Goal: Task Accomplishment & Management: Use online tool/utility

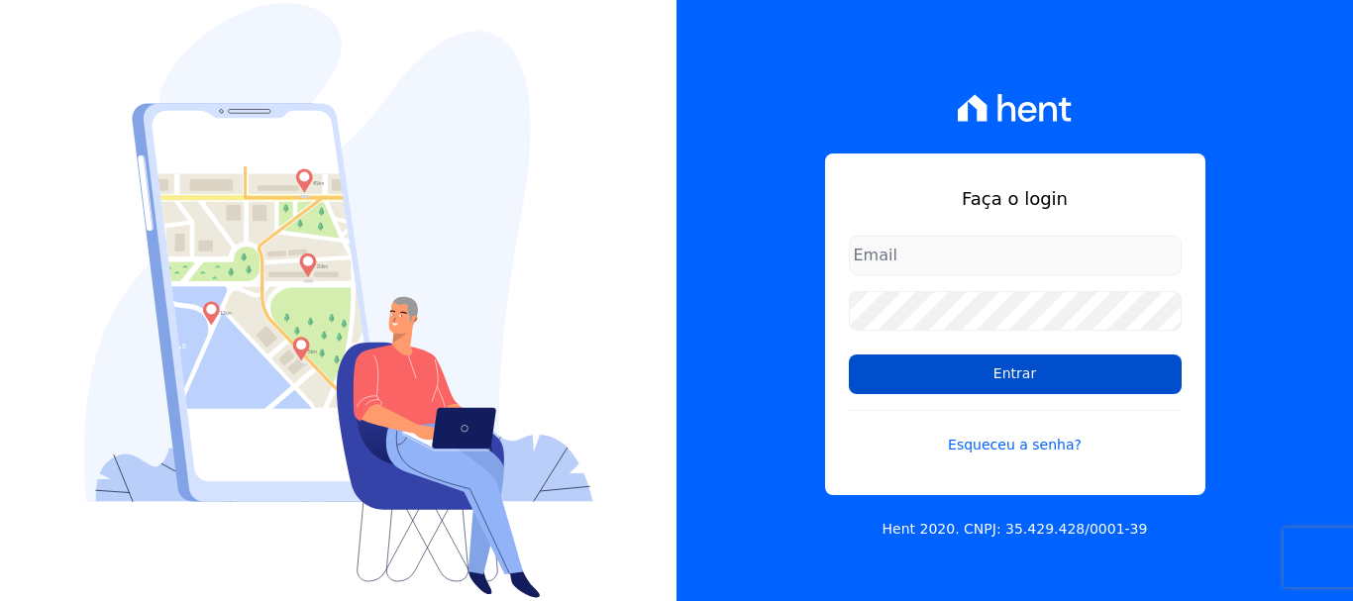
type input "[EMAIL_ADDRESS][DOMAIN_NAME]"
click at [960, 387] on input "Entrar" at bounding box center [1015, 375] width 333 height 40
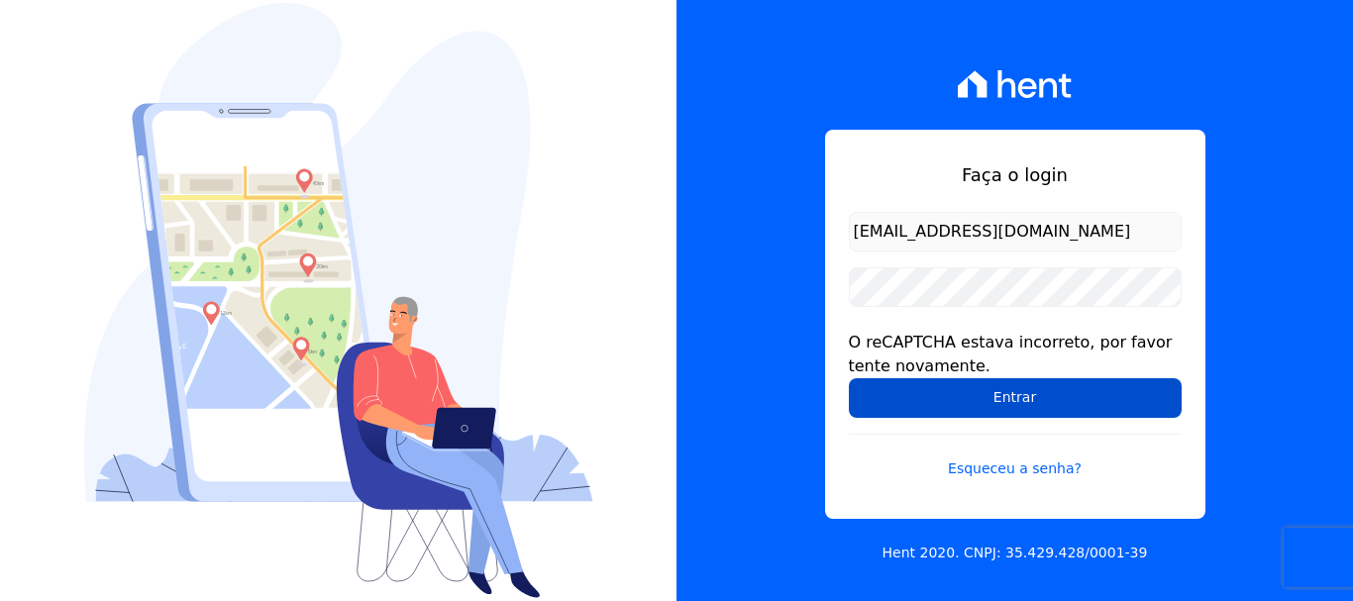
click at [962, 391] on input "Entrar" at bounding box center [1015, 398] width 333 height 40
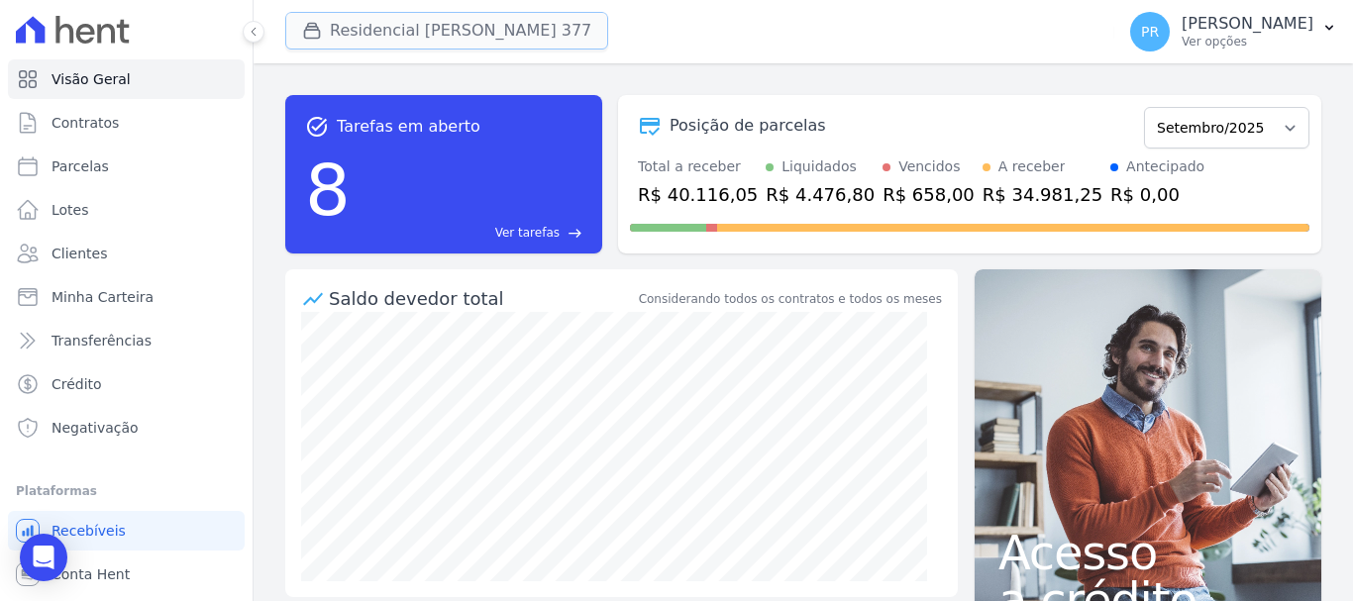
click at [416, 31] on button "Residencial Maria Da Glória 377" at bounding box center [446, 31] width 323 height 38
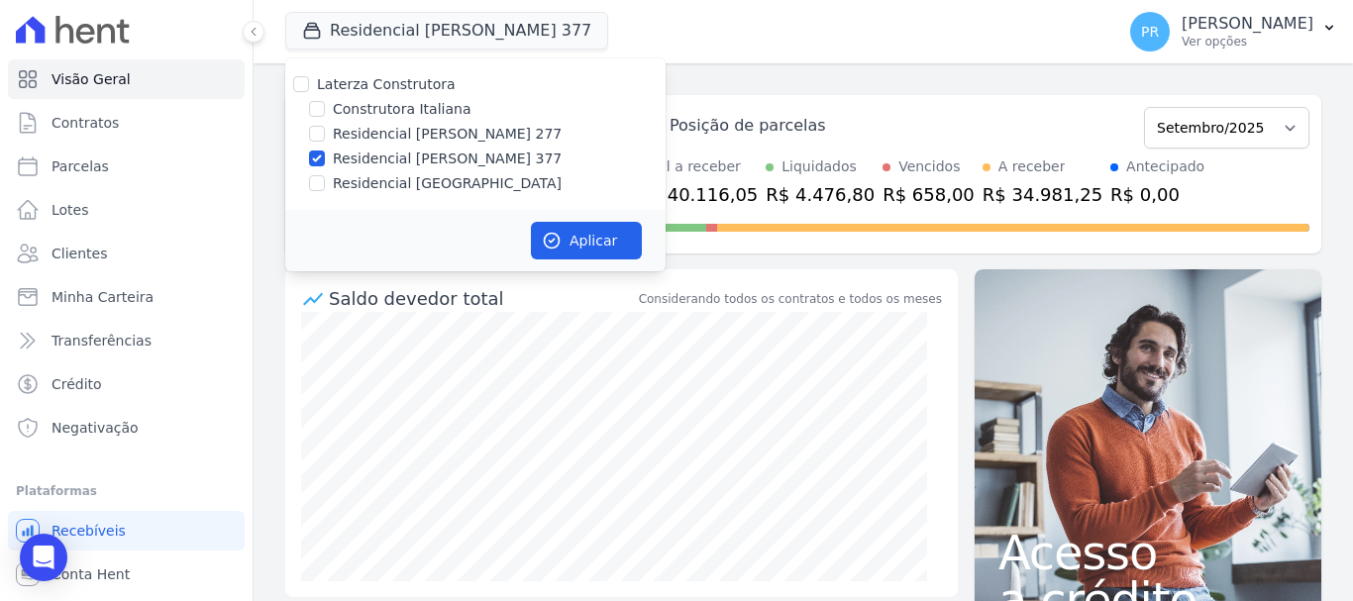
click at [376, 105] on label "Construtora Italiana" at bounding box center [402, 109] width 138 height 21
click at [325, 105] on input "Construtora Italiana" at bounding box center [317, 109] width 16 height 16
checkbox input "true"
click at [377, 89] on label "Laterza Construtora" at bounding box center [386, 84] width 139 height 16
click at [309, 89] on input "Laterza Construtora" at bounding box center [301, 84] width 16 height 16
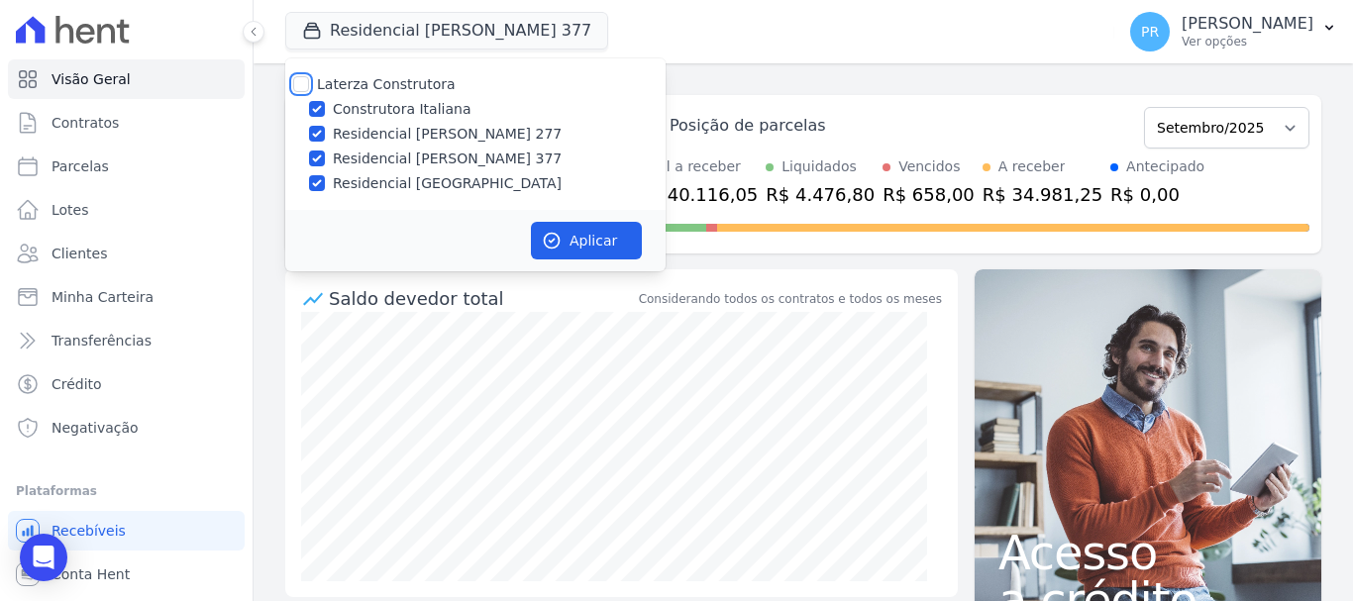
checkbox input "true"
click at [377, 89] on label "Laterza Construtora" at bounding box center [386, 84] width 139 height 16
click at [309, 89] on input "Laterza Construtora" at bounding box center [301, 84] width 16 height 16
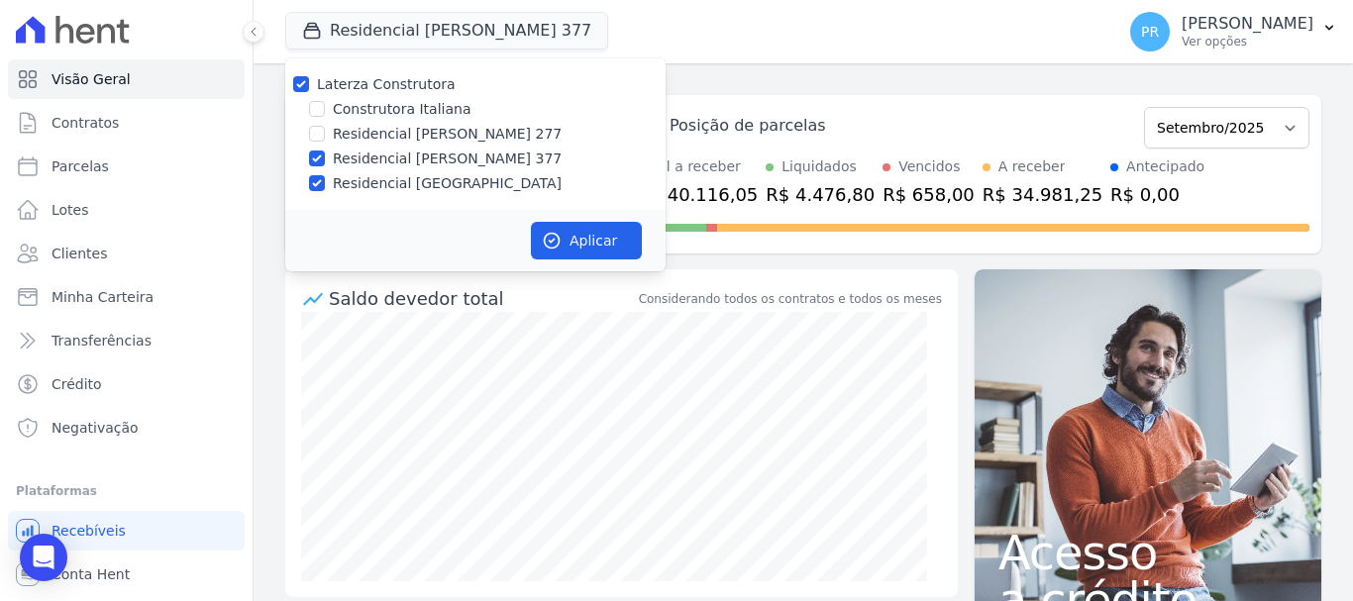
checkbox input "false"
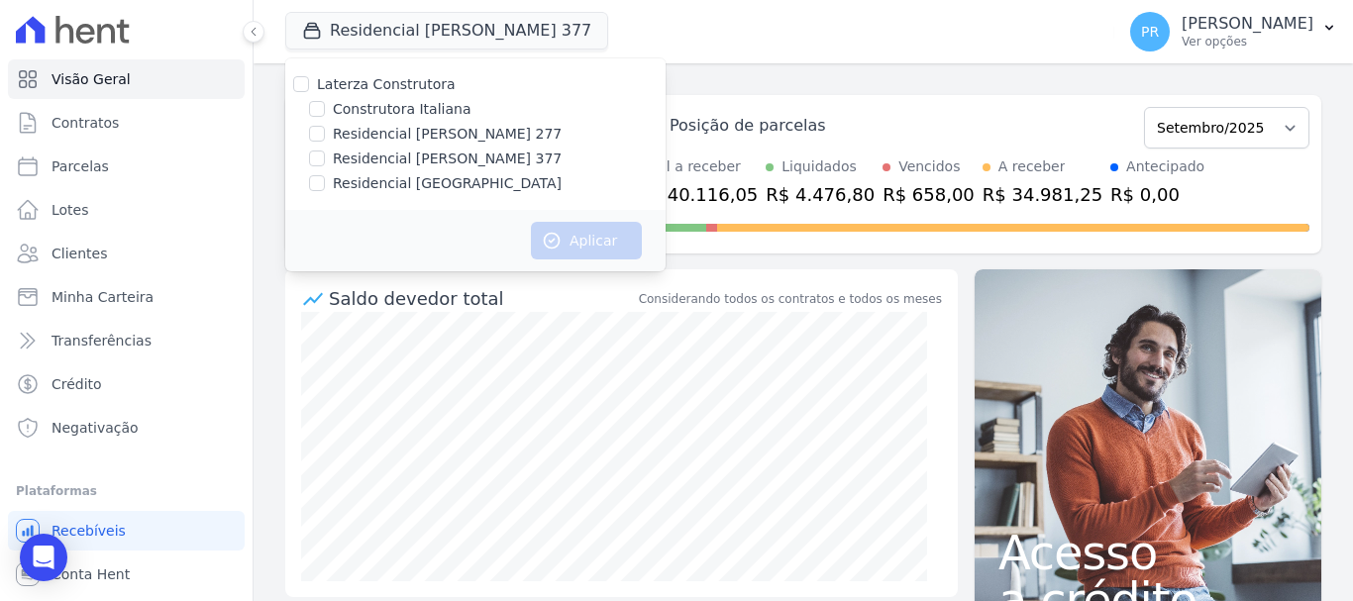
click at [386, 107] on label "Construtora Italiana" at bounding box center [402, 109] width 138 height 21
click at [325, 107] on input "Construtora Italiana" at bounding box center [317, 109] width 16 height 16
checkbox input "true"
click at [588, 260] on div "Aplicar" at bounding box center [475, 240] width 380 height 61
click at [585, 245] on button "Aplicar" at bounding box center [586, 241] width 111 height 38
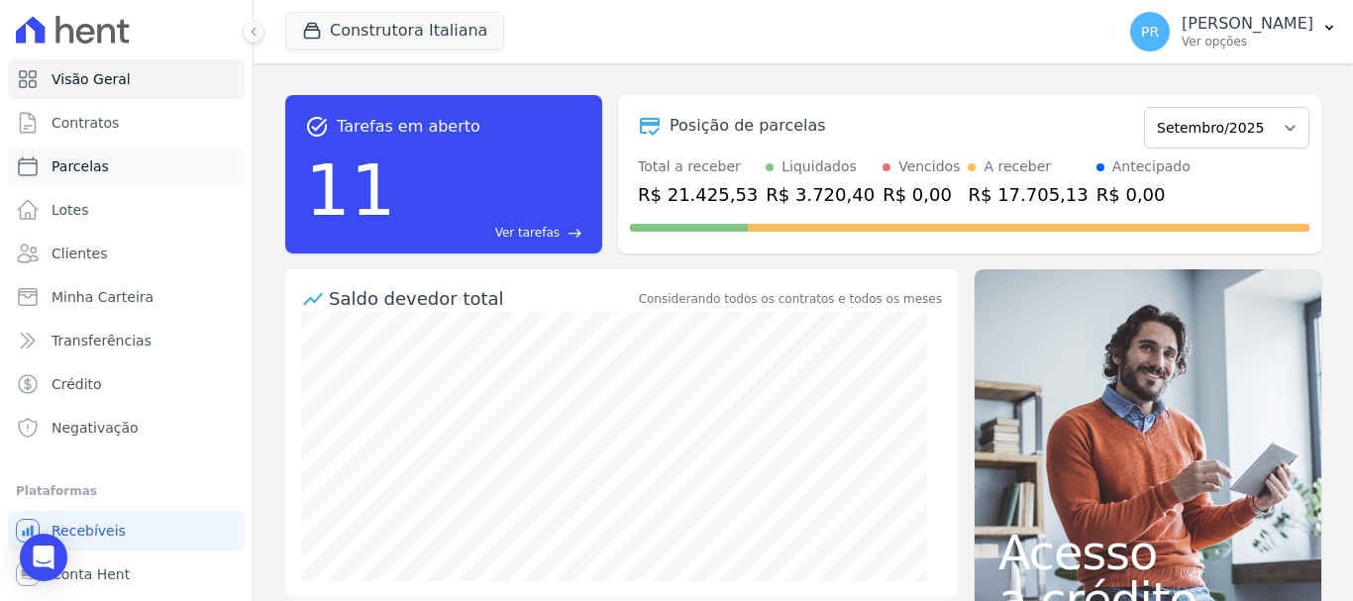
click at [142, 159] on link "Parcelas" at bounding box center [126, 167] width 237 height 40
select select
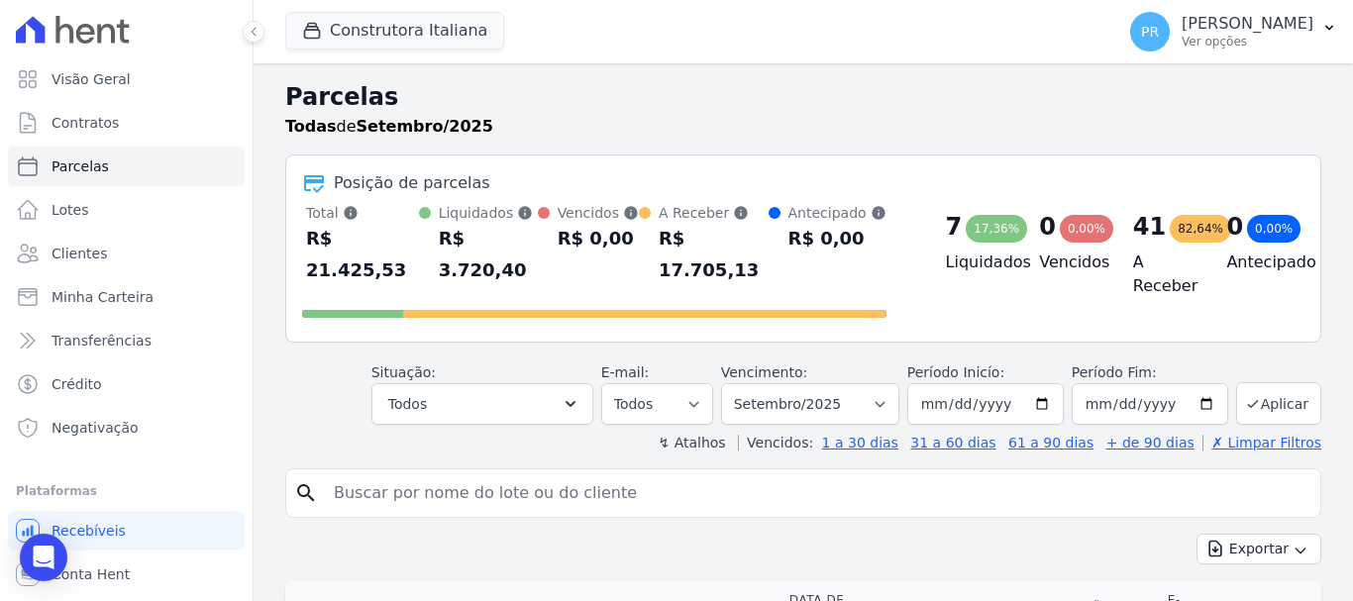
click at [630, 473] on input "search" at bounding box center [817, 493] width 990 height 40
click at [832, 383] on select "Filtrar por período ──────── Todos os meses Abril/2024 Maio/2024 Junho/2024 Jul…" at bounding box center [810, 404] width 178 height 42
select select "05/2024"
click at [734, 383] on select "Filtrar por período ──────── Todos os meses Abril/2024 Maio/2024 Junho/2024 Jul…" at bounding box center [810, 404] width 178 height 42
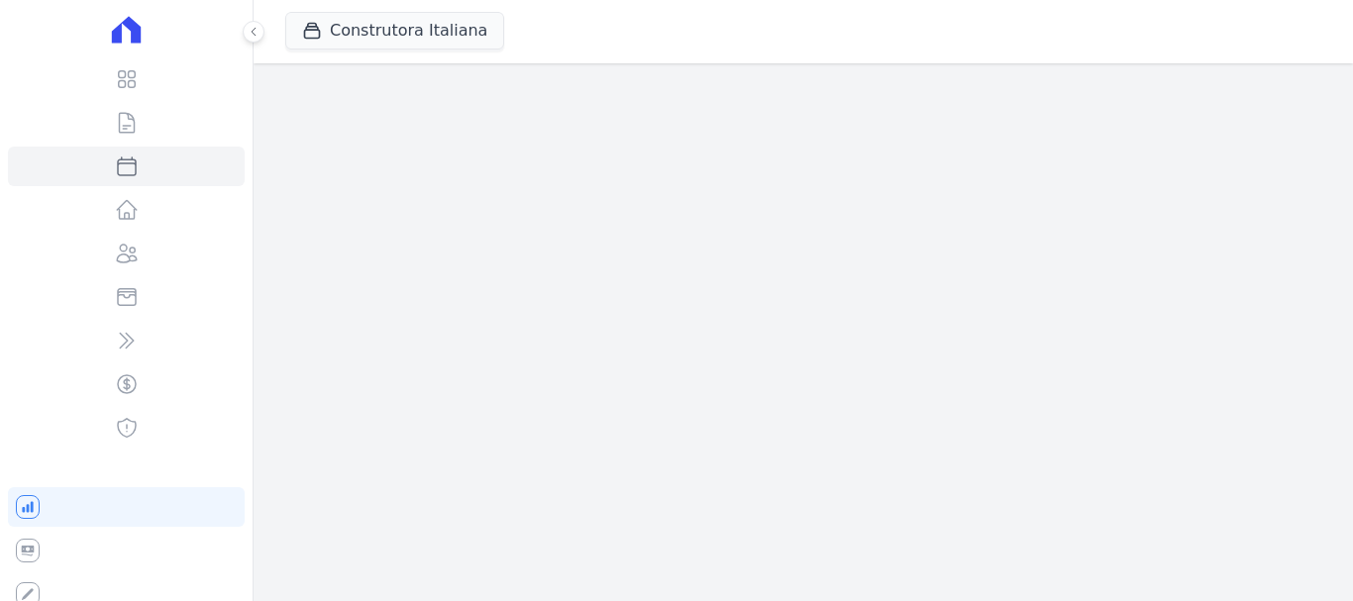
select select
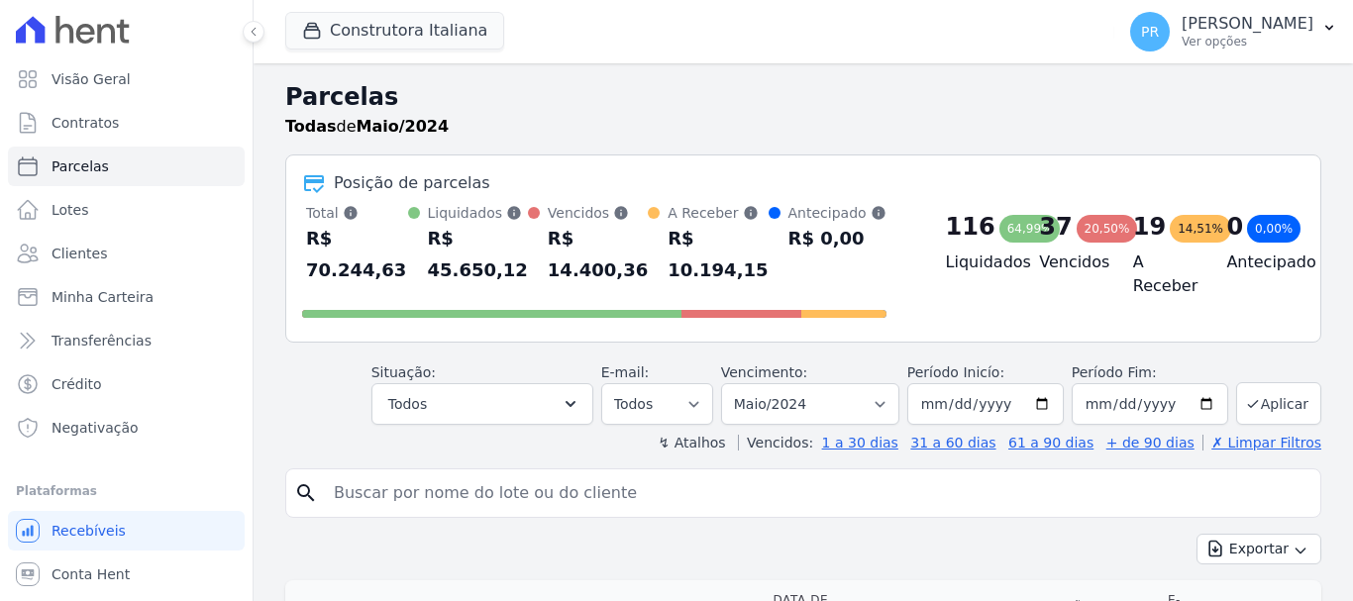
click at [533, 488] on input "search" at bounding box center [817, 493] width 990 height 40
type input "[PERSON_NAME]"
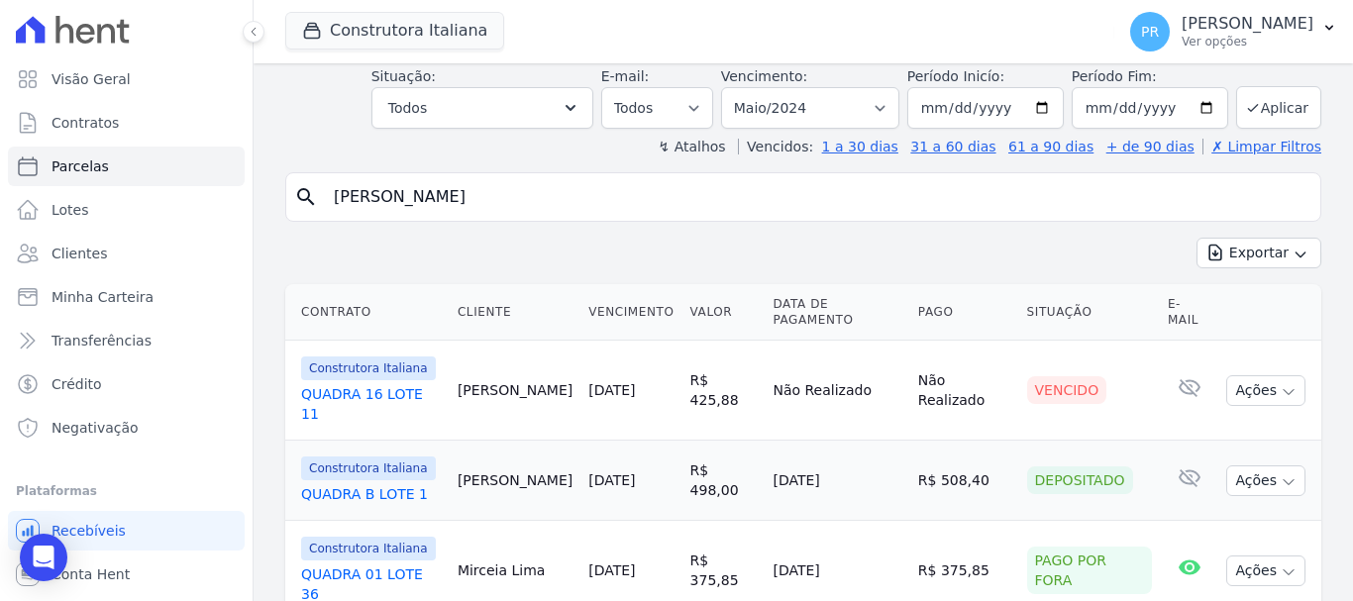
scroll to position [297, 0]
select select
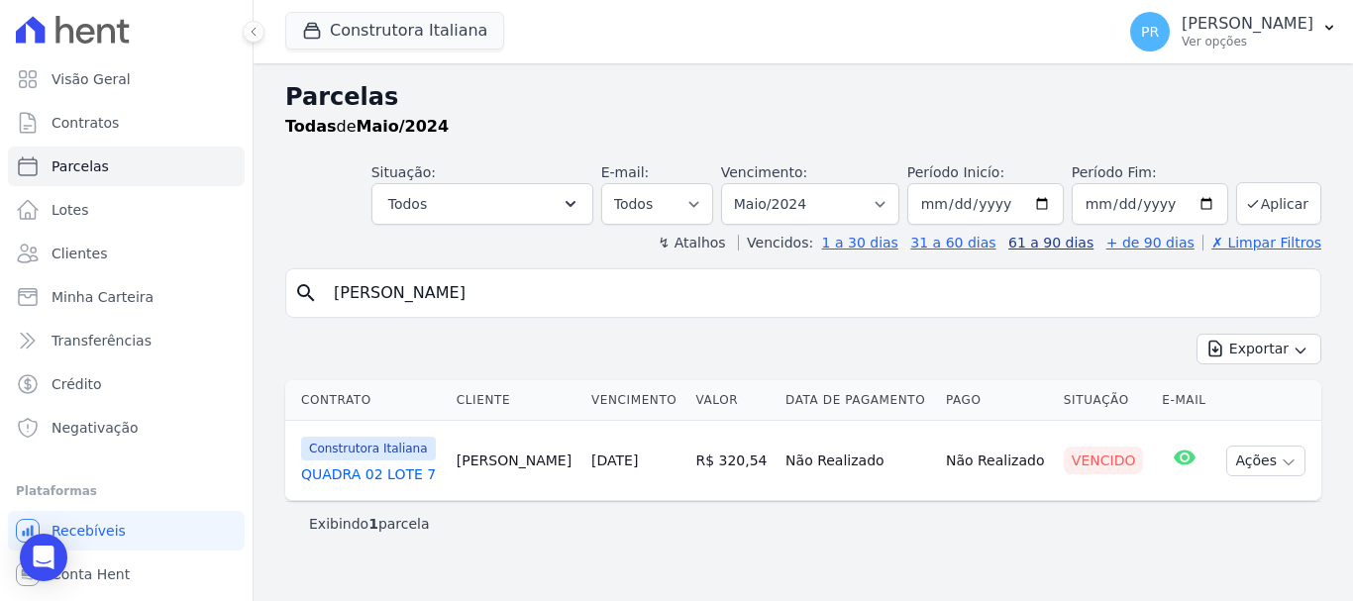
click at [1093, 249] on link "61 a 90 dias" at bounding box center [1050, 243] width 85 height 16
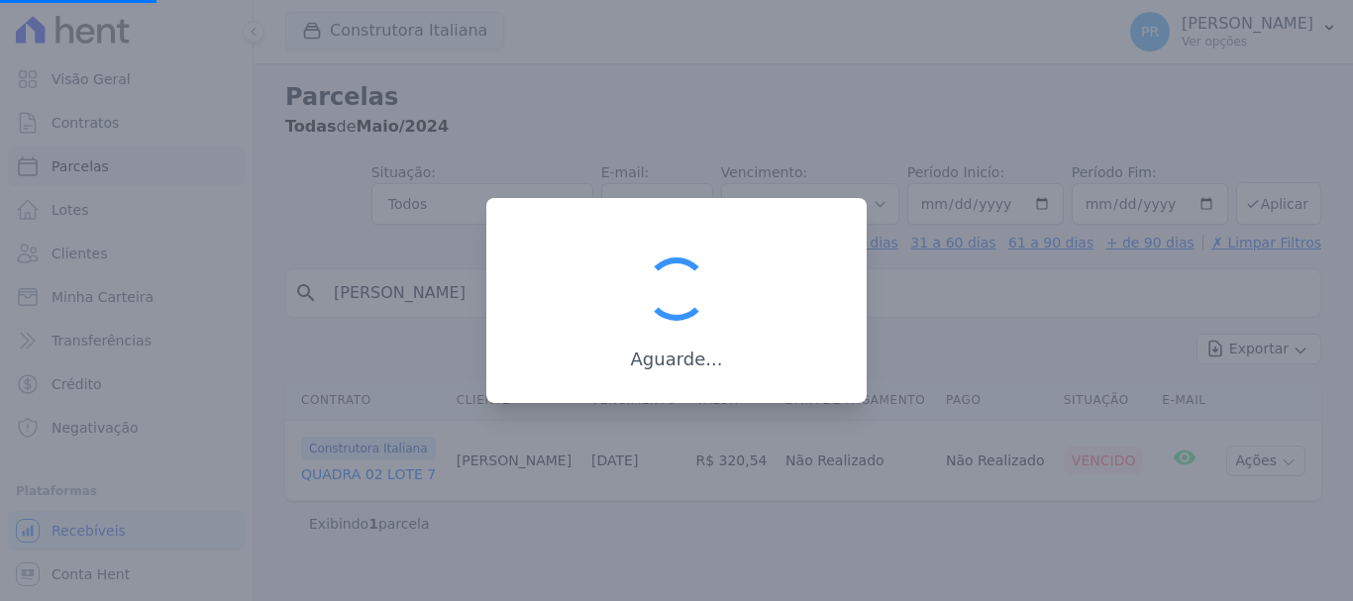
select select
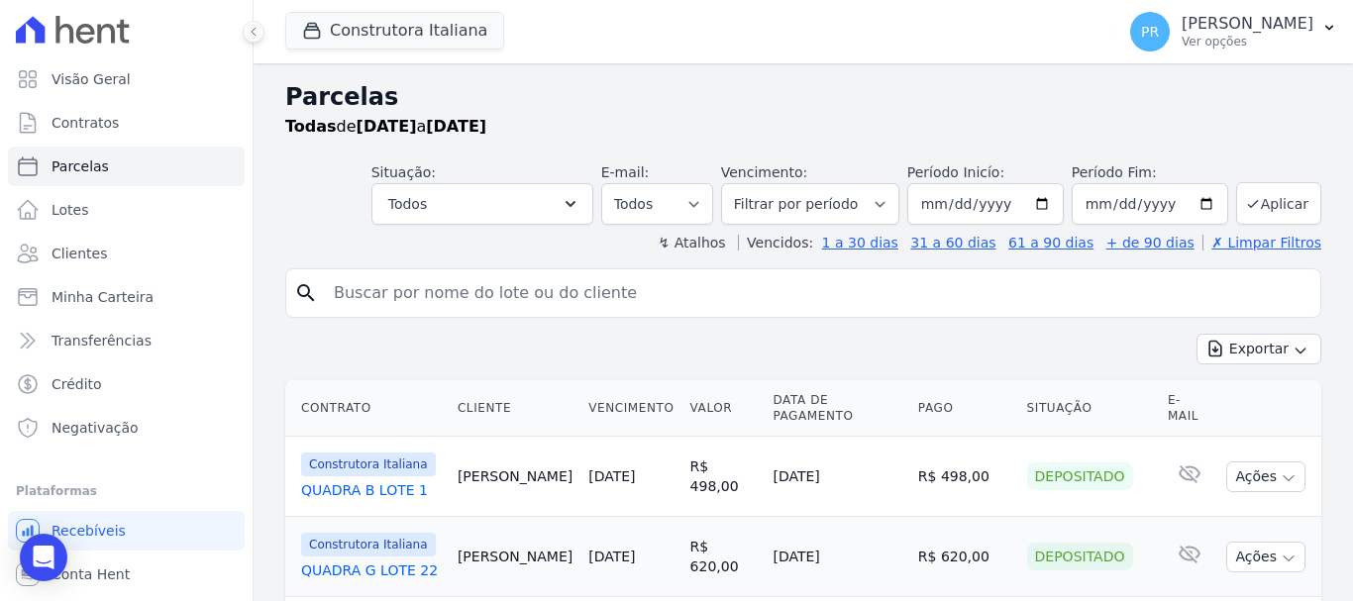
select select
